Goal: Transaction & Acquisition: Purchase product/service

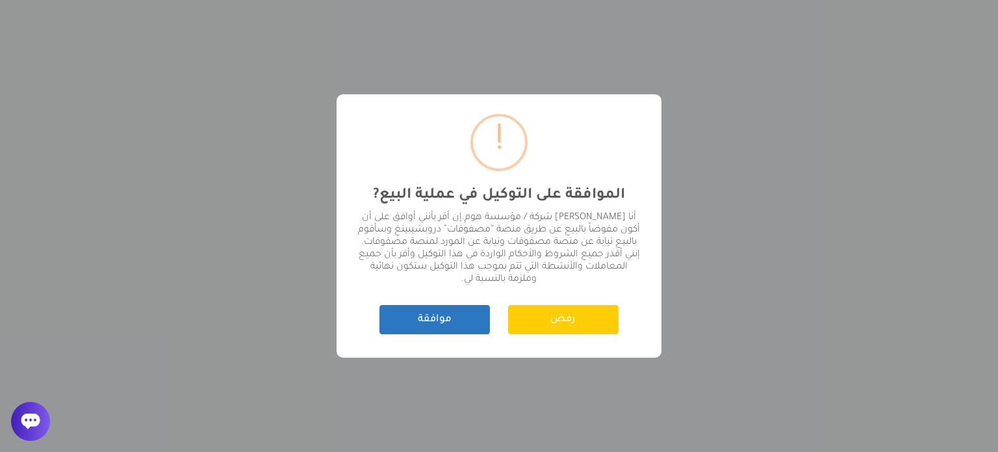
click at [430, 320] on button "موافقة" at bounding box center [435, 319] width 111 height 29
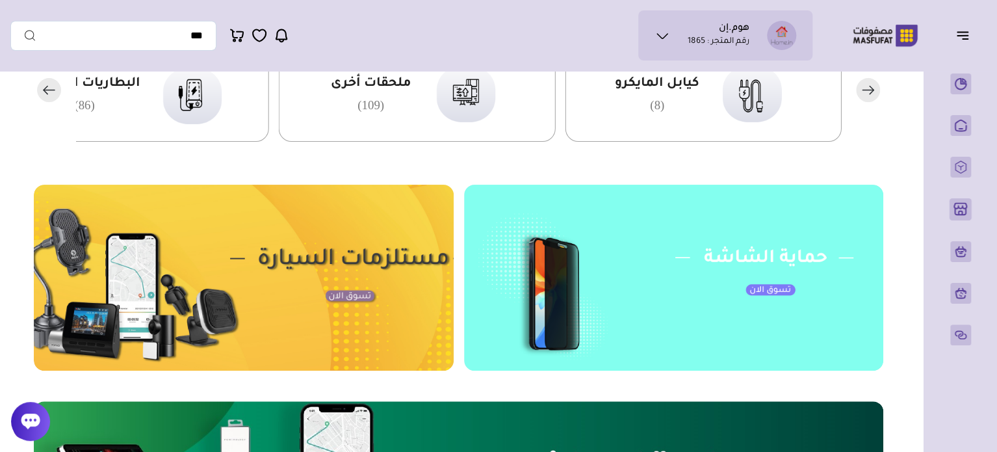
scroll to position [455, 0]
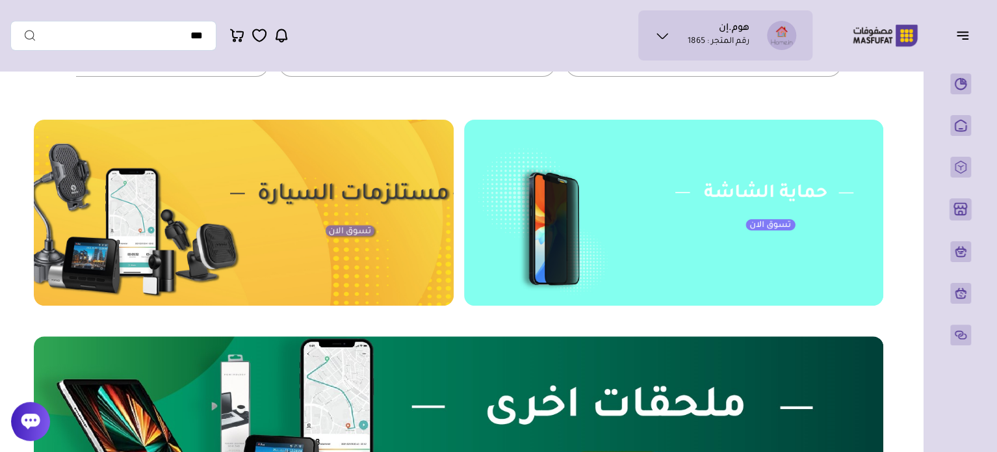
click at [227, 228] on img at bounding box center [244, 213] width 420 height 186
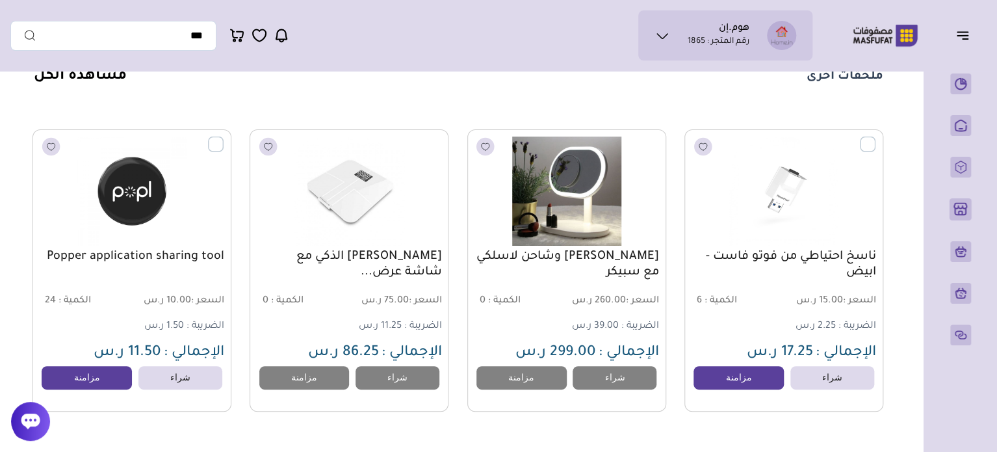
scroll to position [975, 0]
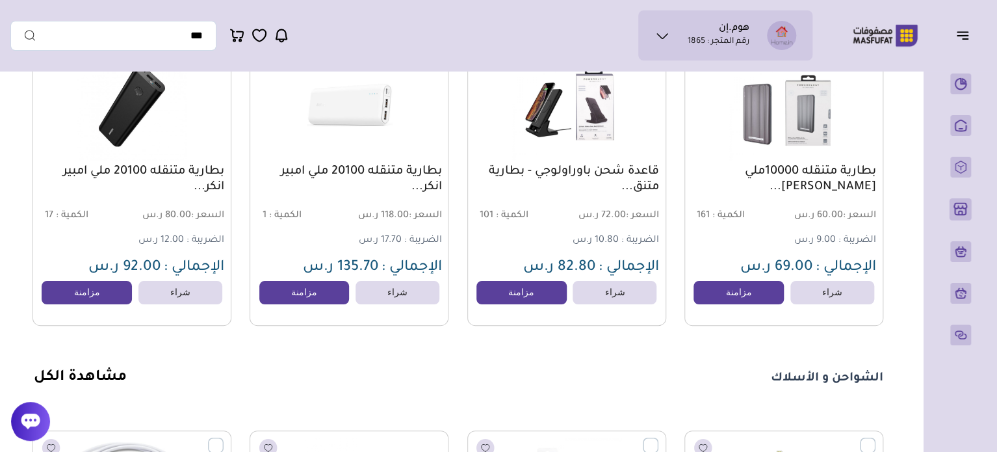
scroll to position [1300, 0]
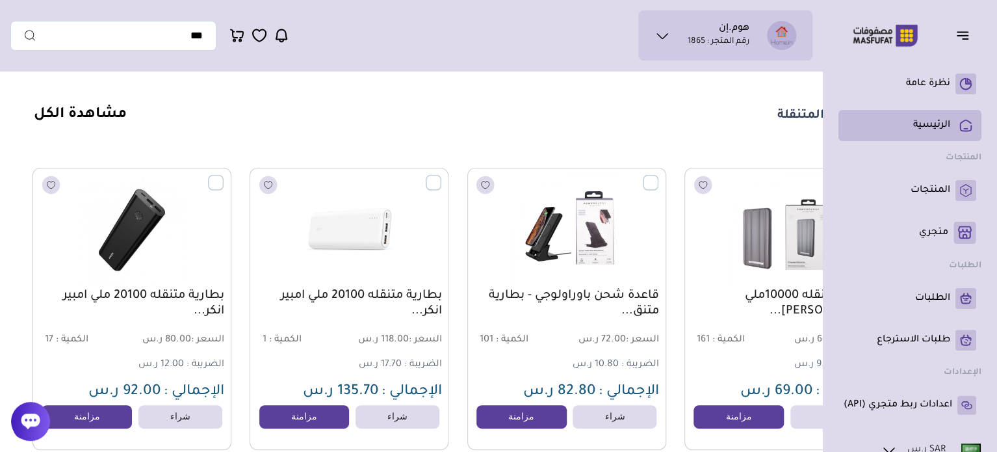
click at [941, 116] on link "الرئيسية" at bounding box center [910, 125] width 133 height 21
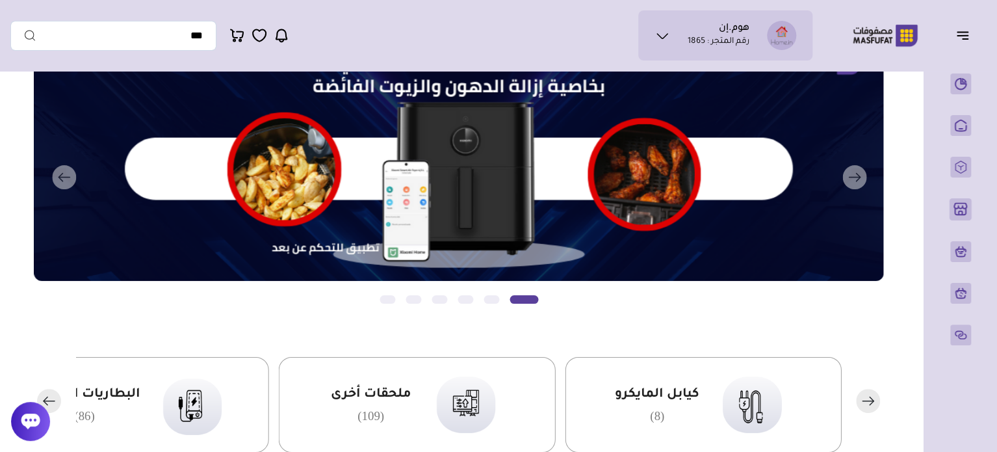
scroll to position [0, 0]
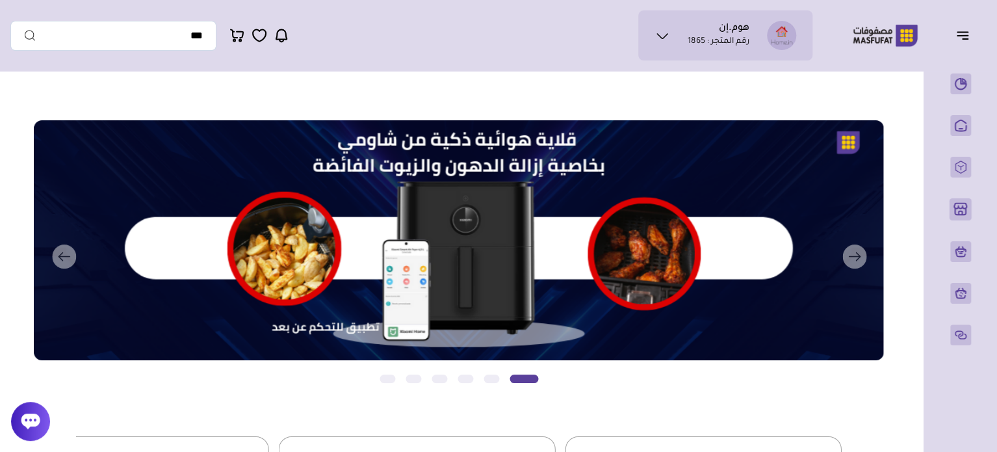
click at [662, 35] on icon at bounding box center [663, 36] width 16 height 16
click at [65, 257] on button "التالي" at bounding box center [442, 256] width 850 height 273
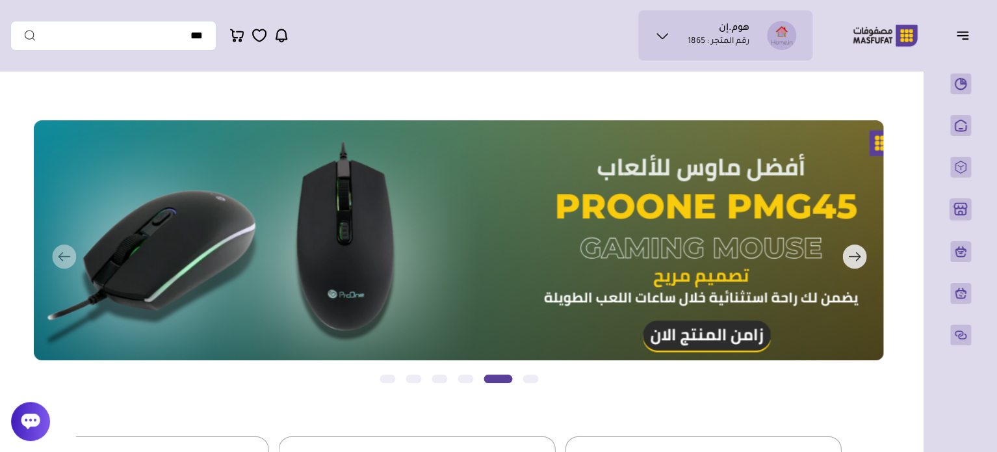
click at [65, 257] on button "التالي" at bounding box center [442, 256] width 850 height 273
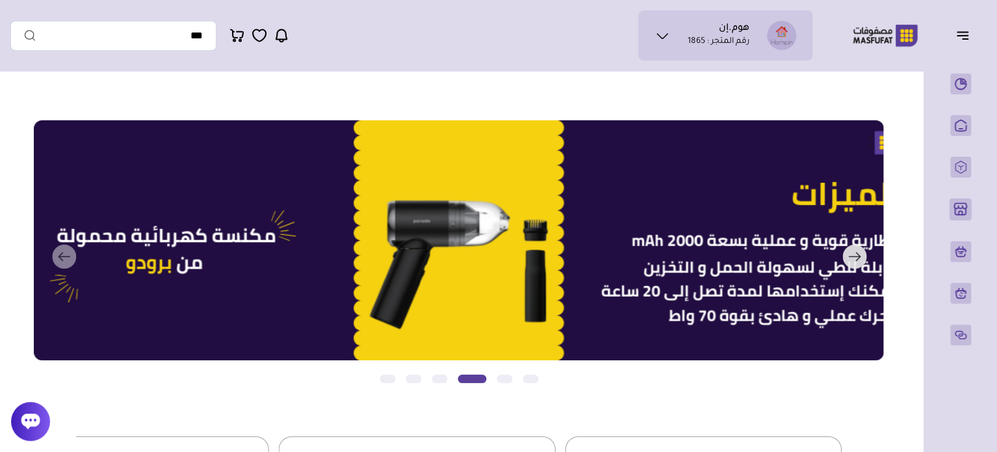
click at [65, 257] on button "التالي" at bounding box center [442, 256] width 850 height 273
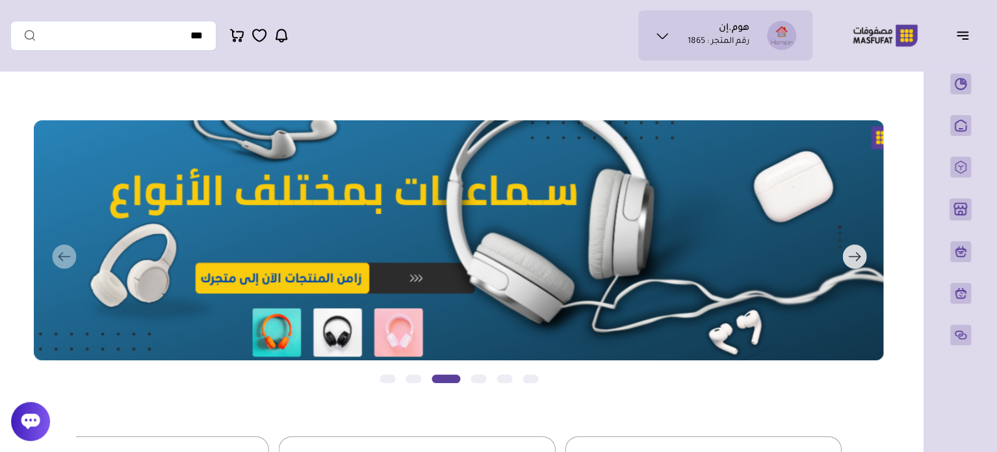
click at [65, 257] on button "التالي" at bounding box center [442, 256] width 850 height 273
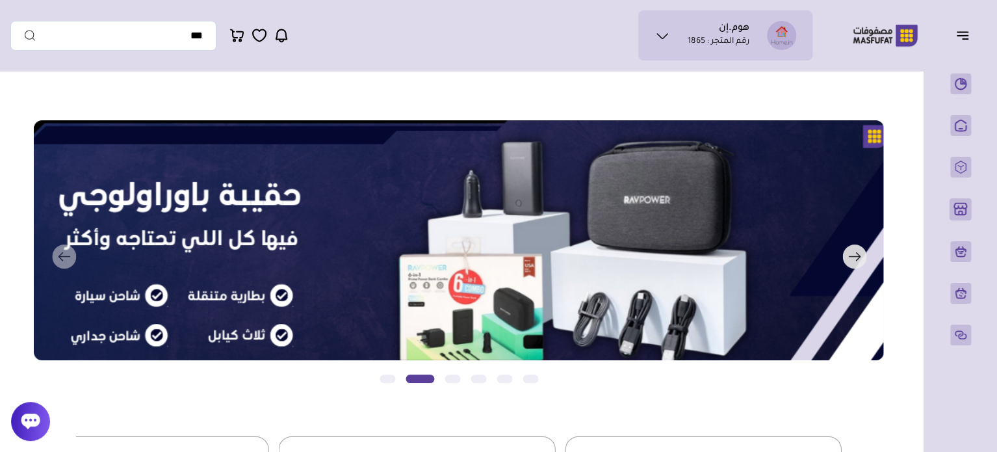
click at [65, 257] on button "التالي" at bounding box center [442, 256] width 850 height 273
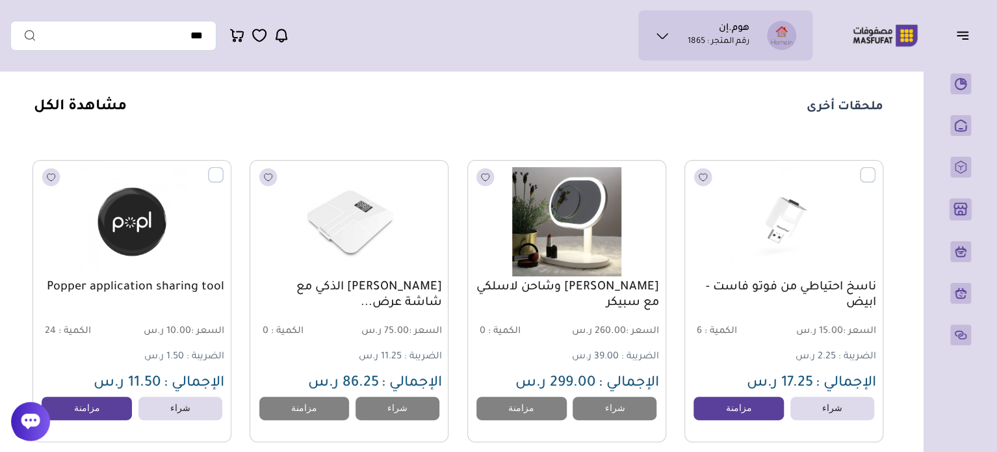
scroll to position [857, 0]
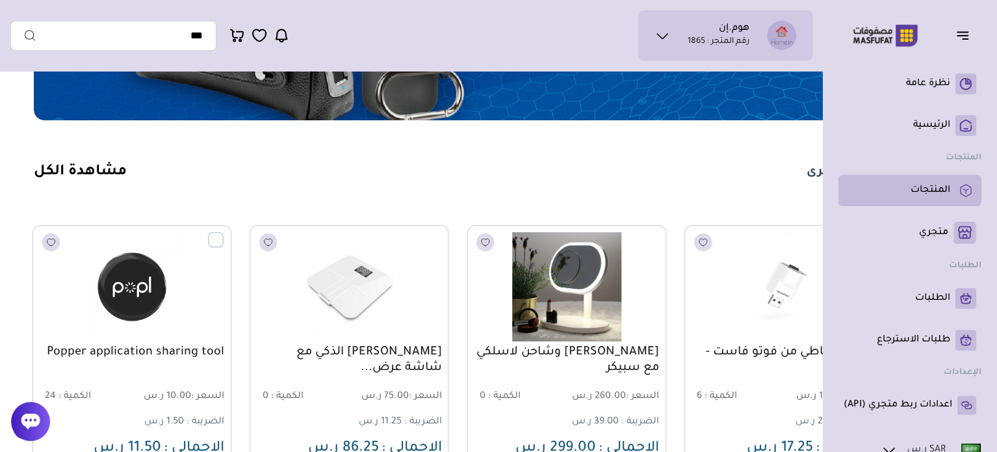
click at [944, 189] on p "المنتجات" at bounding box center [931, 190] width 40 height 13
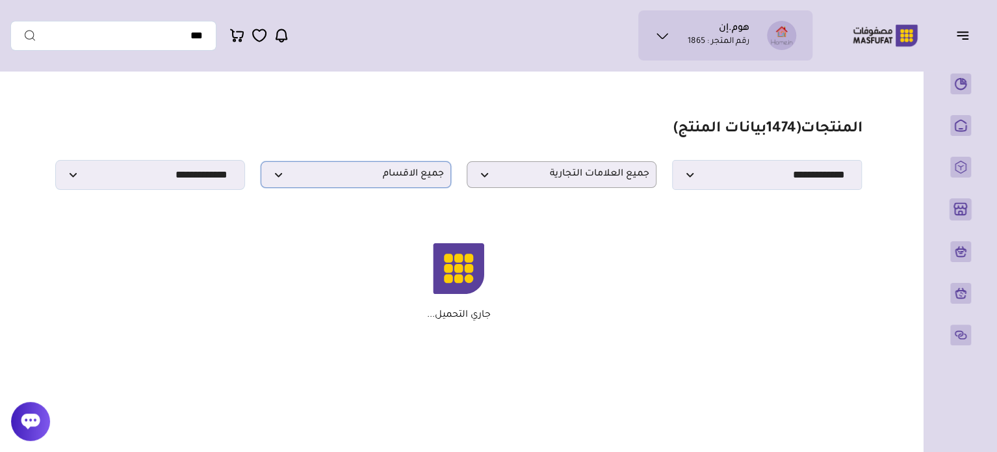
click at [276, 178] on span "جميع الاقسام" at bounding box center [356, 174] width 176 height 12
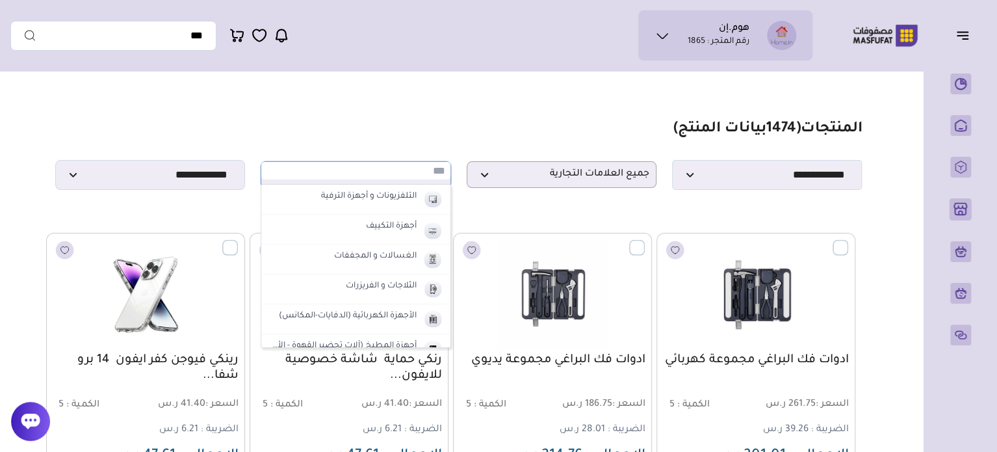
scroll to position [579, 0]
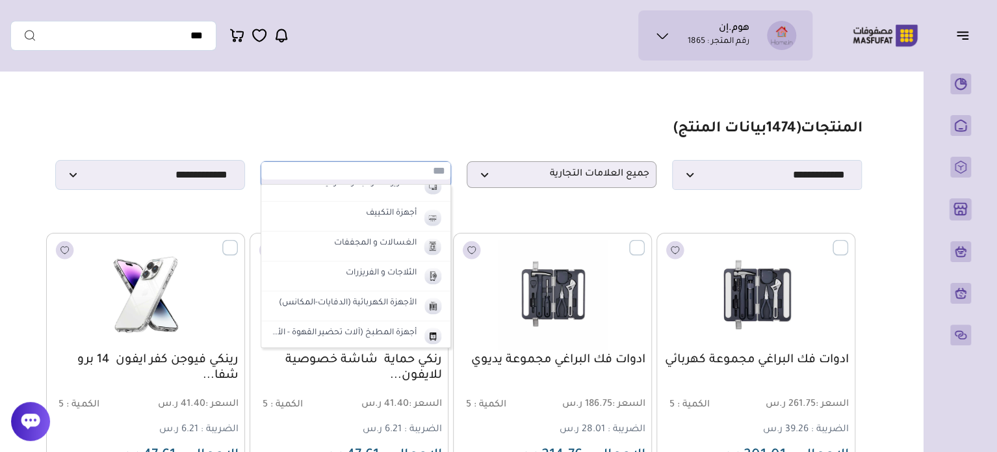
drag, startPoint x: 337, startPoint y: 332, endPoint x: 373, endPoint y: 332, distance: 35.8
click at [338, 332] on label "أجهزة المطبخ (آلات تحضير القهوة - الأفران)" at bounding box center [341, 333] width 153 height 17
select select "**"
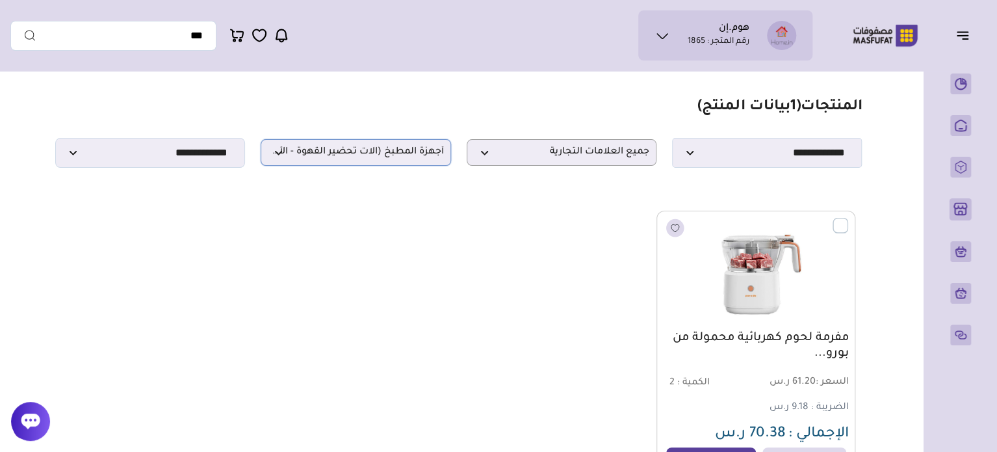
scroll to position [0, 0]
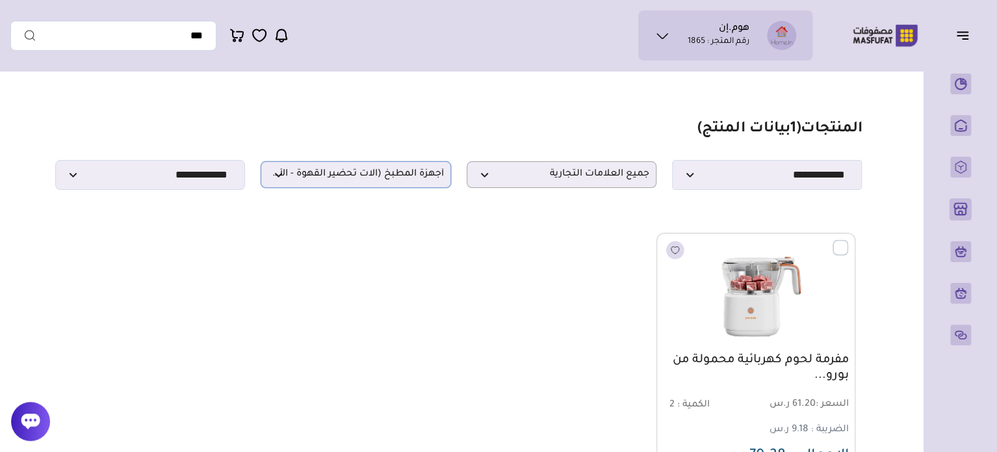
click at [338, 177] on span "أجهزة المطبخ (آلات تحضير القهوة - الأفران)" at bounding box center [356, 174] width 176 height 12
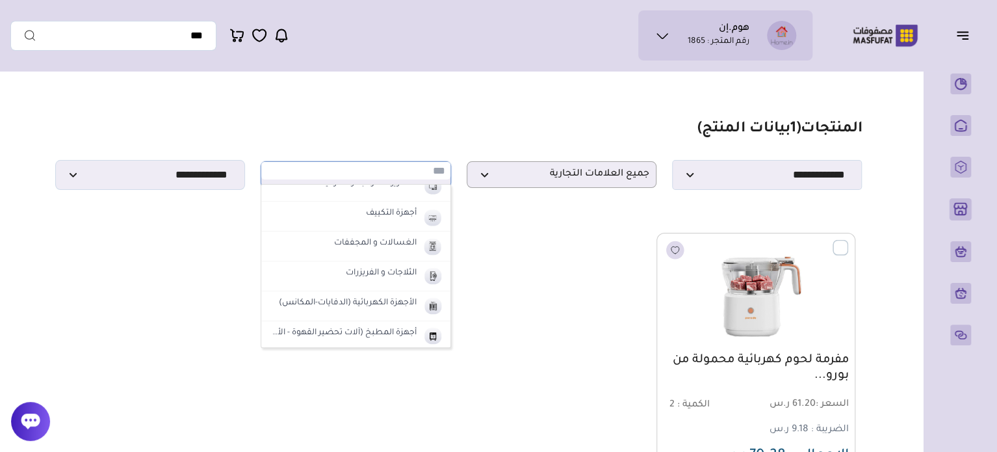
click at [537, 282] on div "مفرمة لحوم كهربائية محمولة من بورو... السعر : 61.20 ر.س الكمية : 2" at bounding box center [459, 374] width 794 height 282
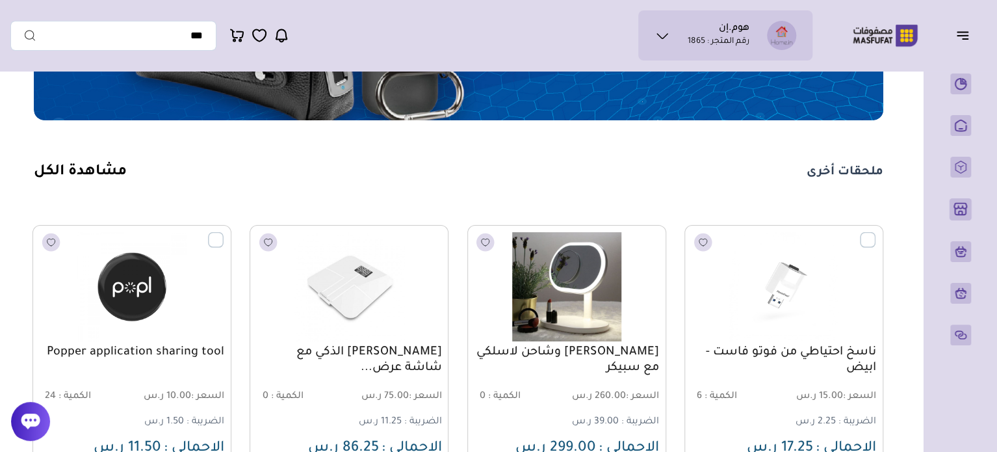
scroll to position [857, 0]
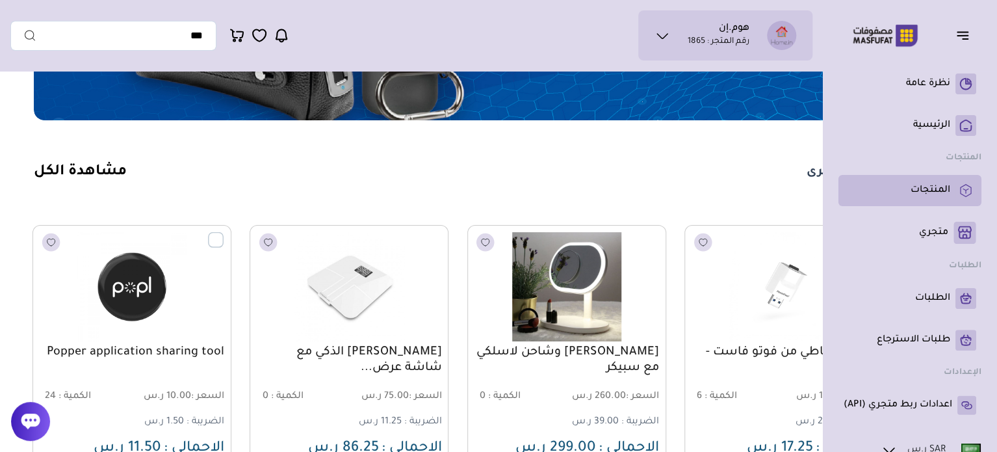
click at [944, 195] on p "المنتجات" at bounding box center [931, 190] width 40 height 13
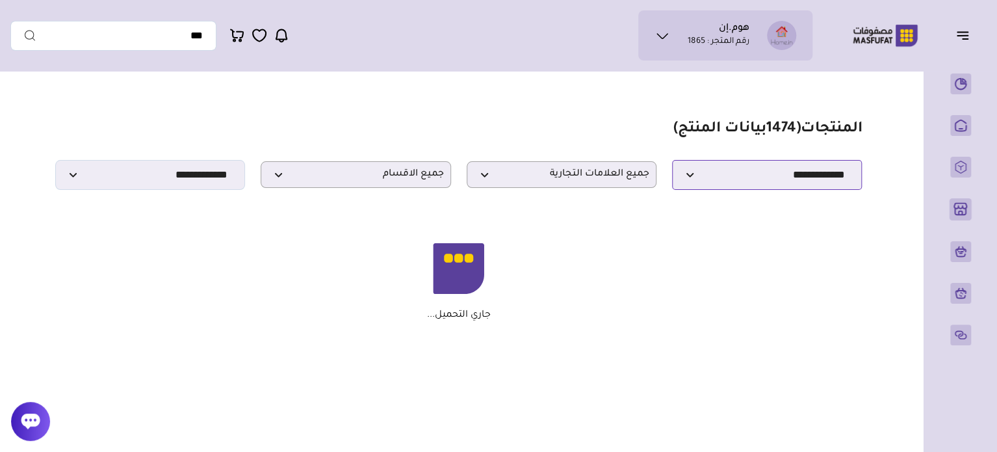
click at [801, 180] on select "**********" at bounding box center [767, 175] width 190 height 30
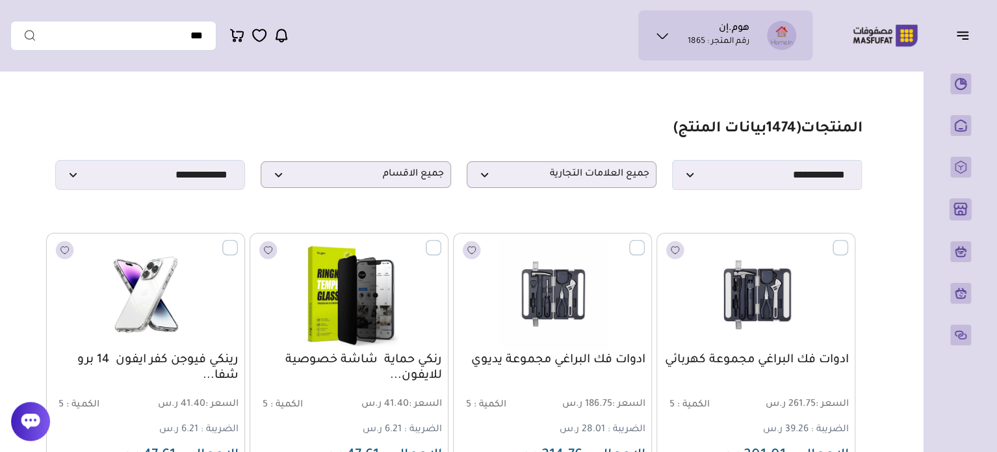
click at [369, 181] on span "جميع الاقسام" at bounding box center [356, 174] width 176 height 12
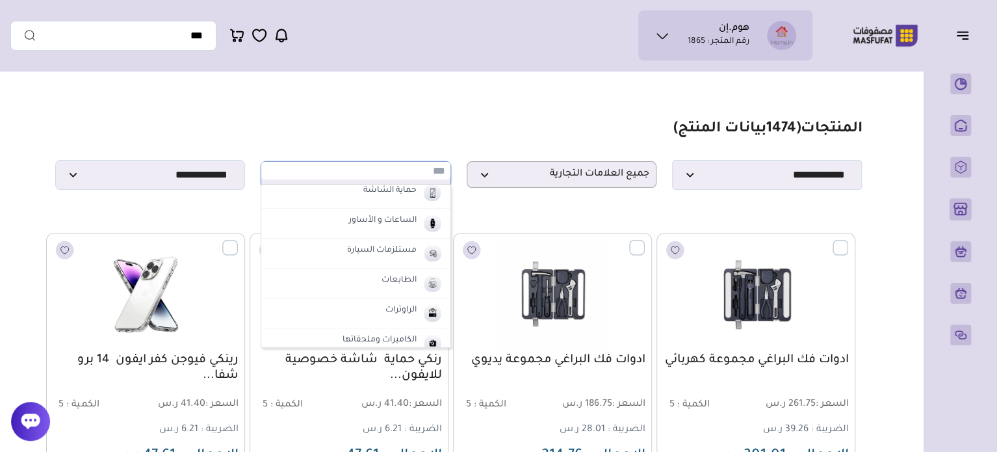
scroll to position [195, 0]
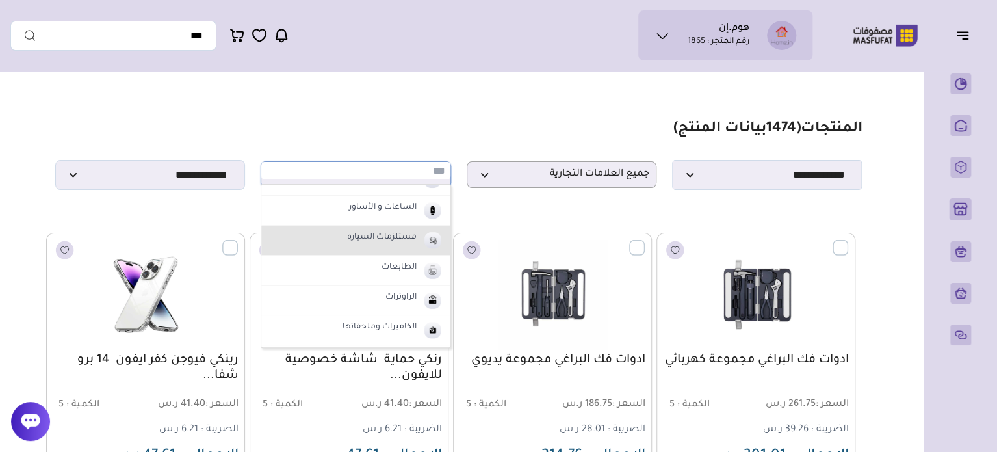
click at [346, 237] on label "مستلزمات السيارة" at bounding box center [381, 237] width 73 height 17
select select "*"
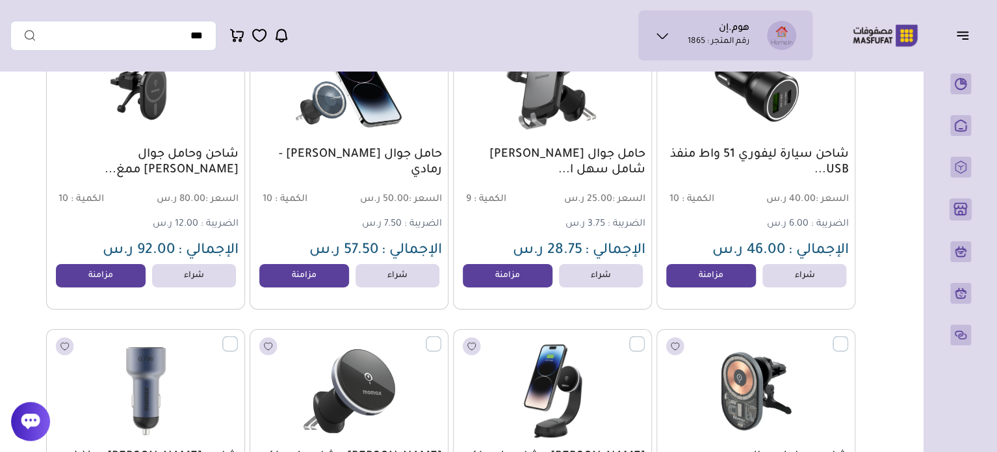
scroll to position [2275, 0]
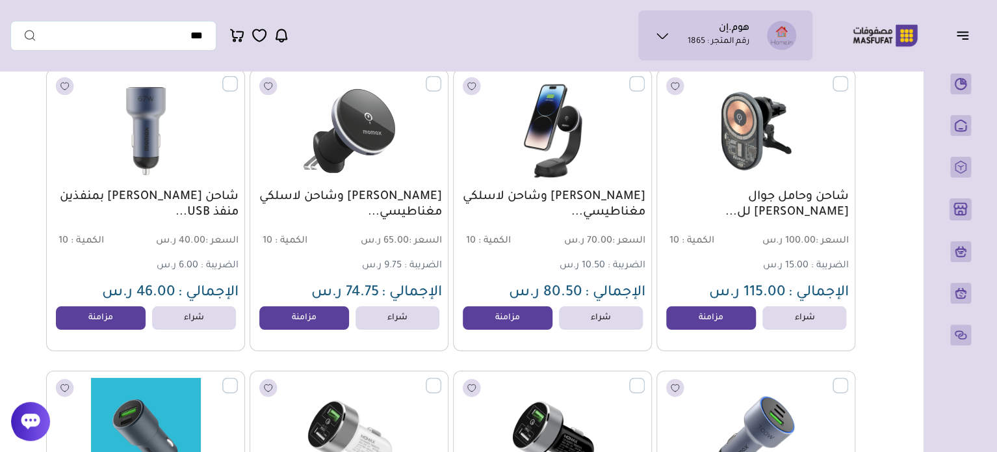
click at [143, 203] on link "شاحن سيارة موماكس بمنفذين منفذ USB..." at bounding box center [145, 204] width 185 height 31
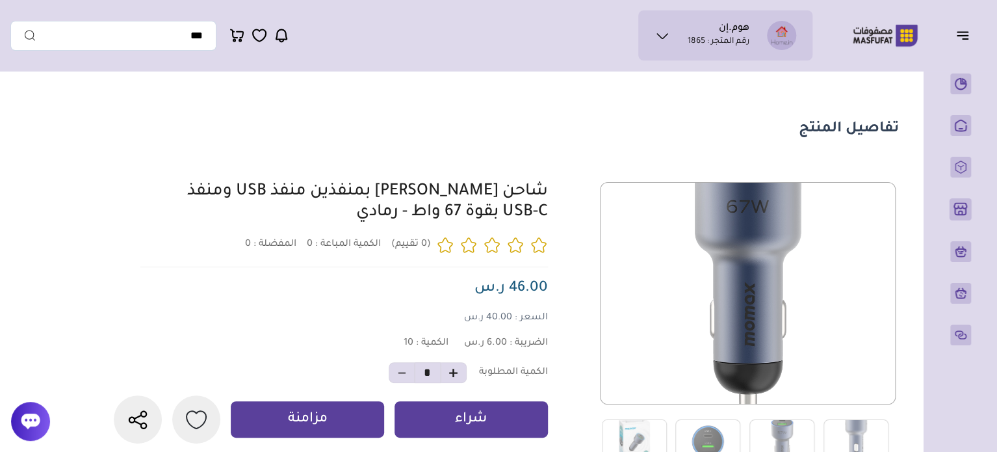
drag, startPoint x: 304, startPoint y: 228, endPoint x: 525, endPoint y: 195, distance: 222.8
click at [549, 195] on div "0 0 10 *" at bounding box center [505, 323] width 788 height 283
copy link "شاحن [PERSON_NAME] بمنفذين منفذ USB ومنفذ USB-C بقوة 67 واط - رمادي"
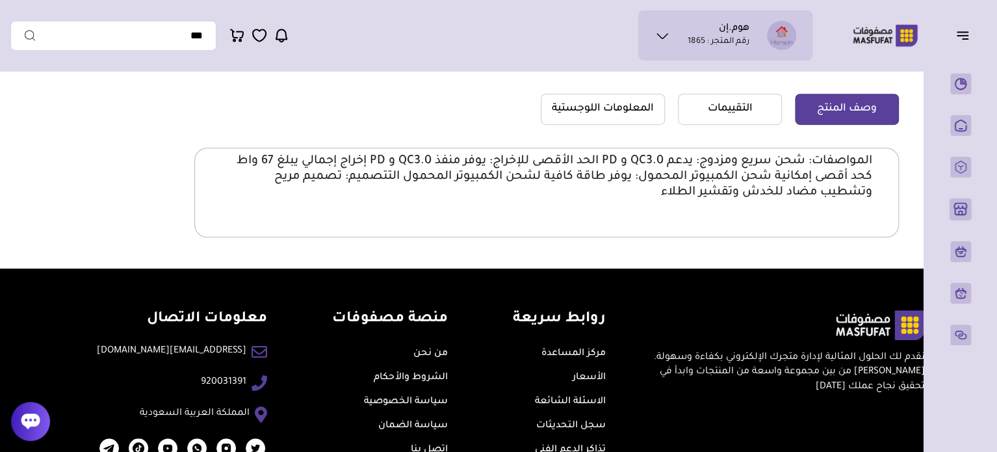
scroll to position [469, 0]
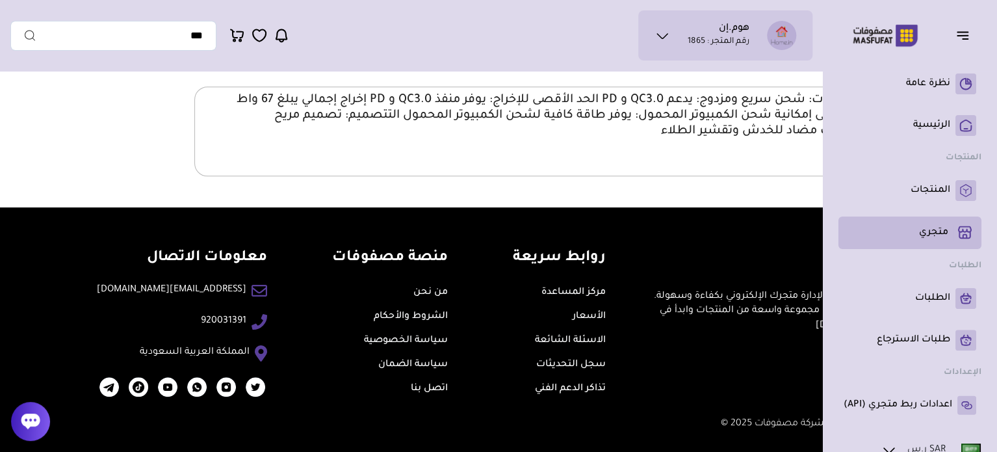
click at [918, 231] on link "متجري ( 0 )" at bounding box center [910, 233] width 133 height 22
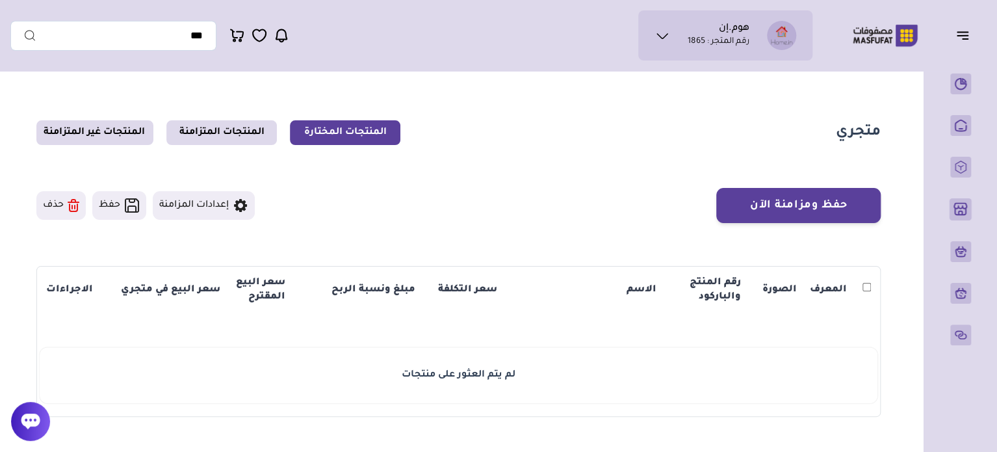
click at [176, 210] on button "إعدادات المزامنة" at bounding box center [204, 205] width 102 height 29
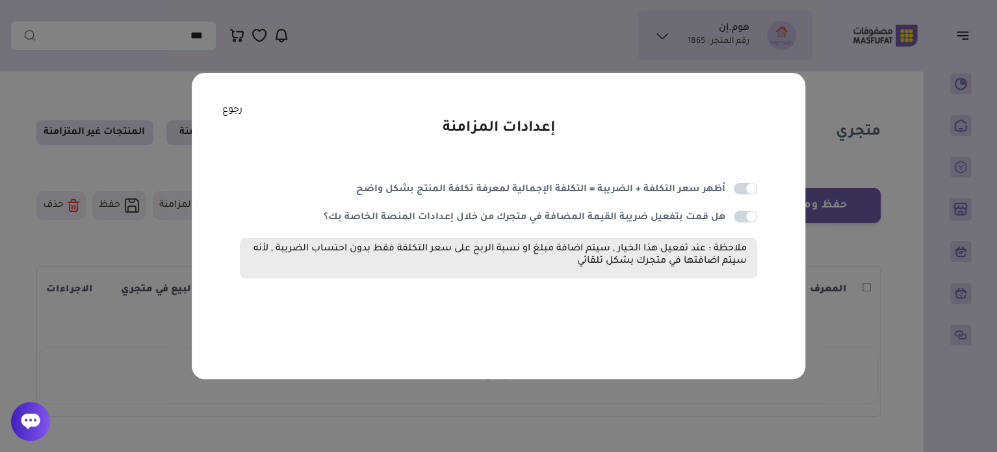
click at [229, 112] on link "رجوع" at bounding box center [232, 110] width 20 height 14
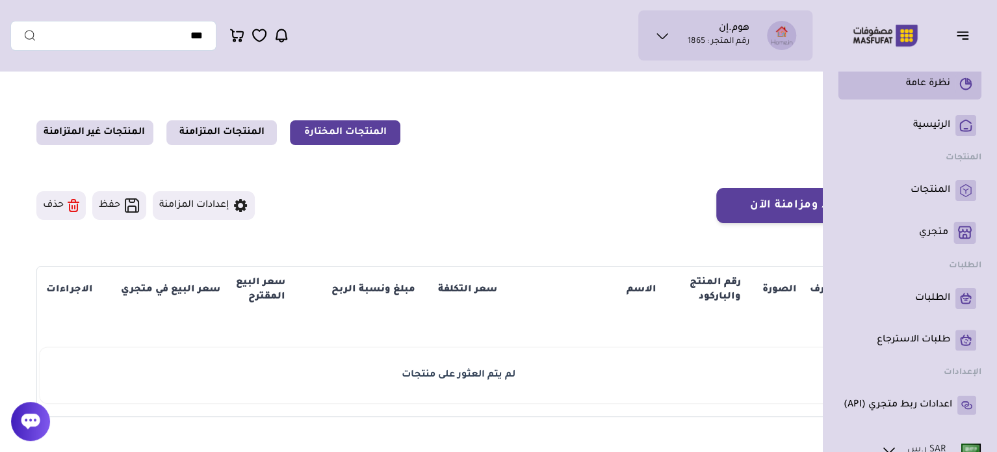
click at [936, 83] on p "نظرة عامة" at bounding box center [928, 83] width 44 height 13
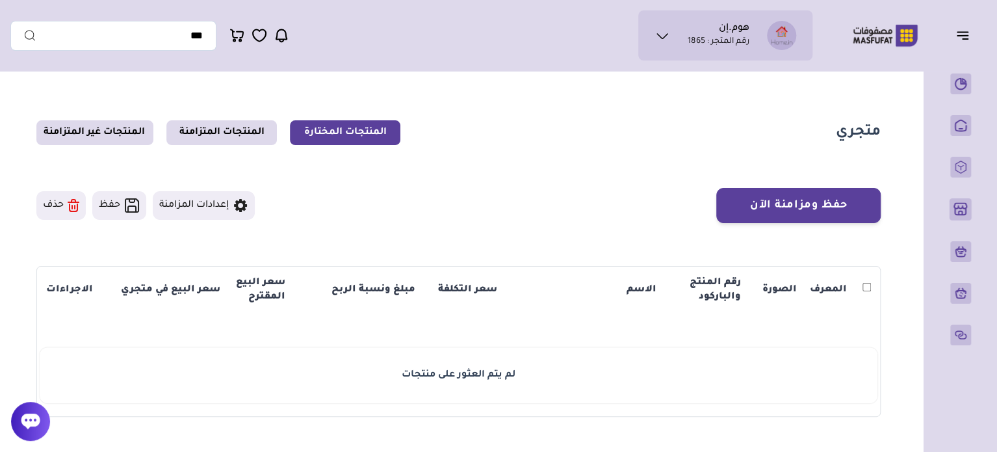
click at [965, 34] on icon "button" at bounding box center [963, 35] width 16 height 16
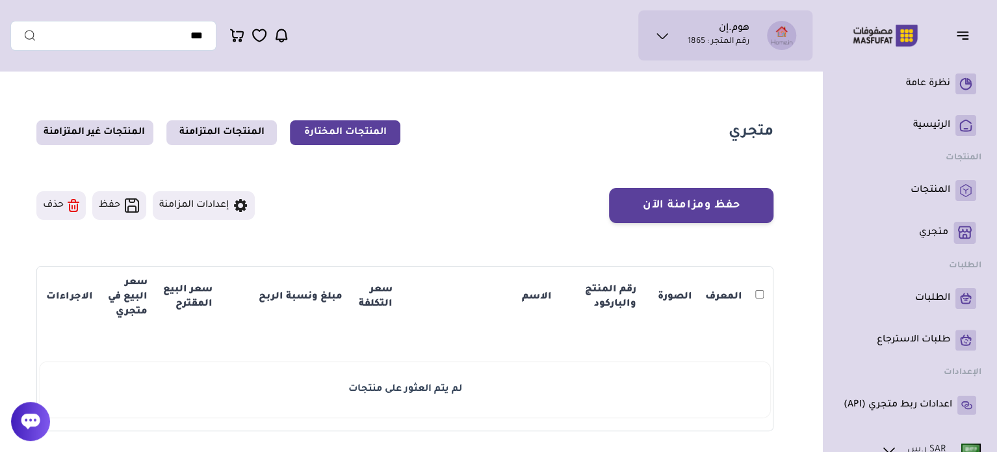
click at [965, 34] on icon "button" at bounding box center [963, 35] width 16 height 16
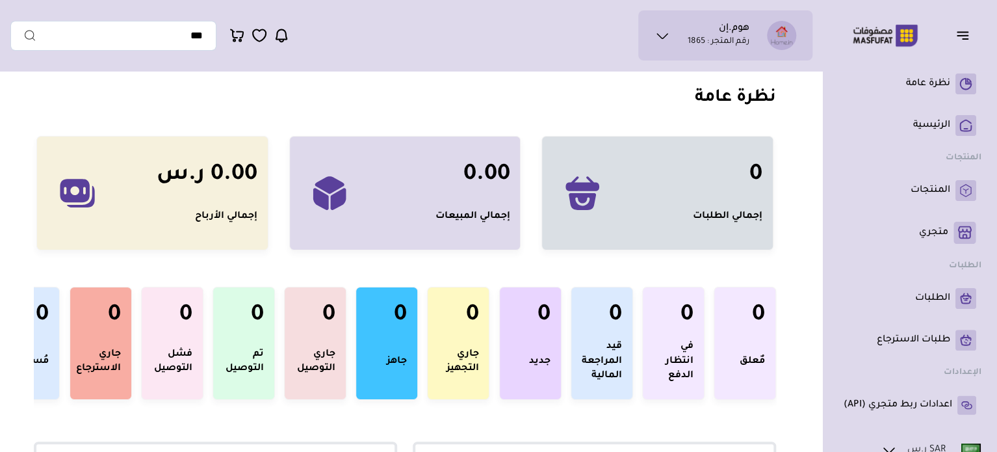
click at [967, 38] on icon "button" at bounding box center [963, 35] width 16 height 16
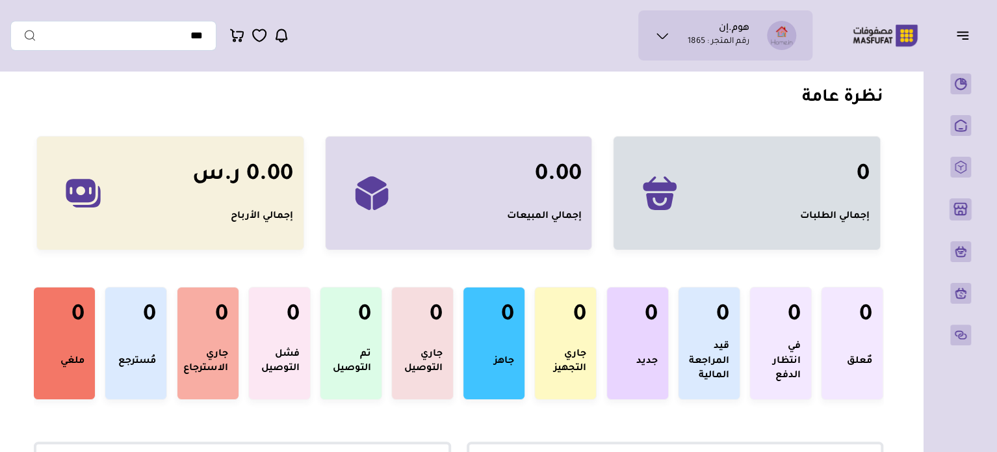
click at [967, 38] on icon "button" at bounding box center [963, 35] width 16 height 16
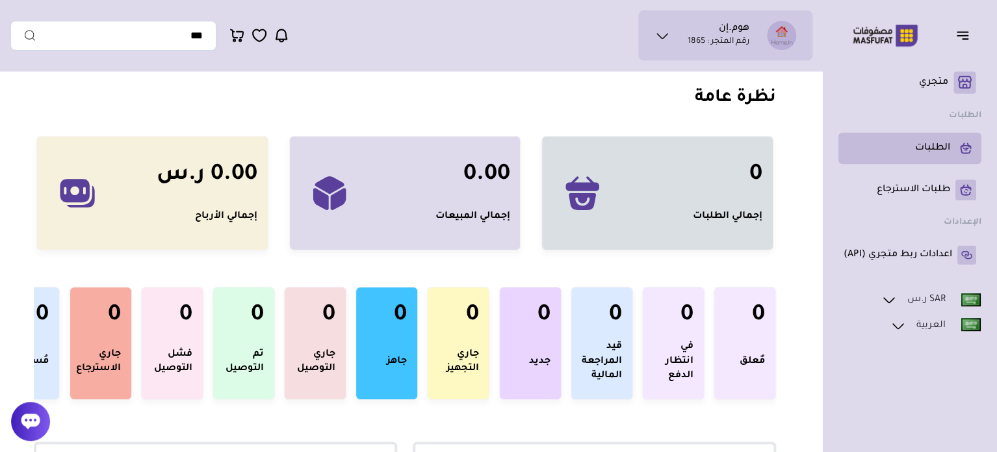
scroll to position [161, 0]
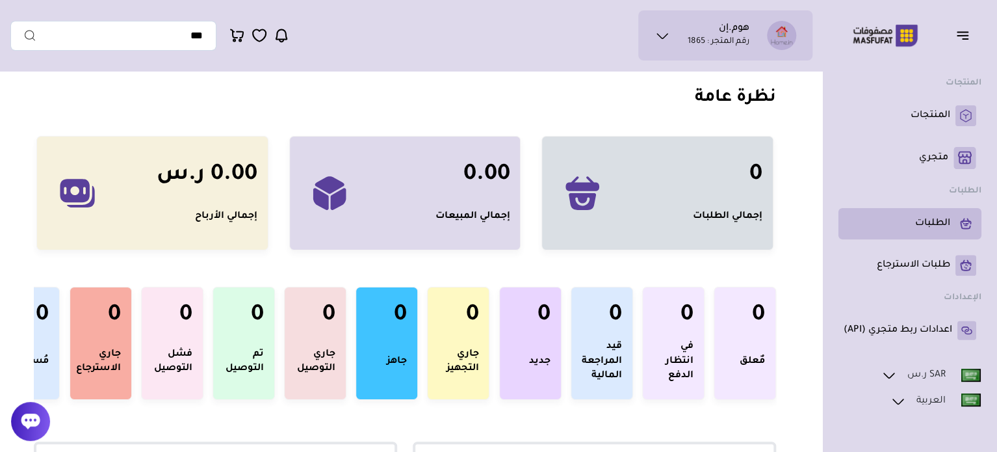
scroll to position [0, 0]
